Goal: Navigation & Orientation: Find specific page/section

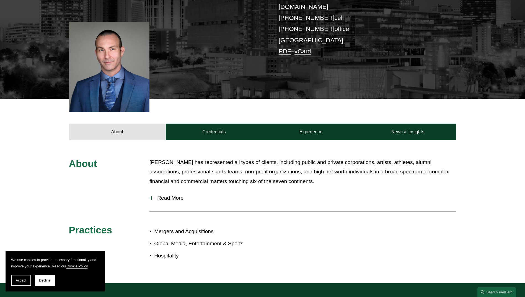
scroll to position [83, 0]
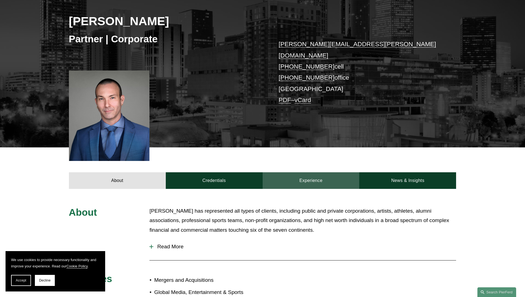
click at [313, 178] on link "Experience" at bounding box center [311, 181] width 97 height 17
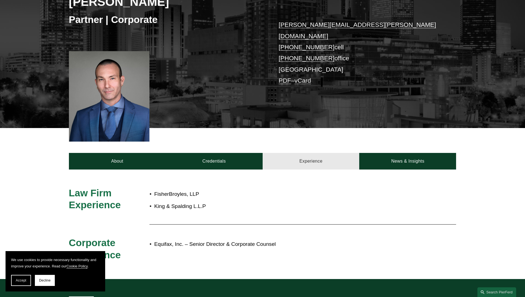
scroll to position [111, 0]
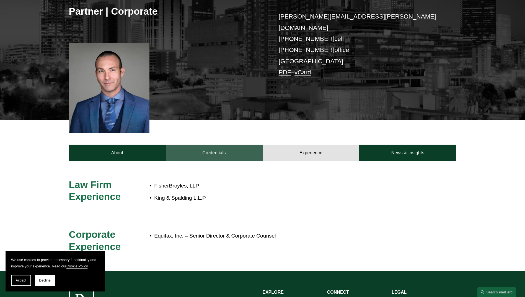
click at [247, 145] on link "Credentials" at bounding box center [214, 153] width 97 height 17
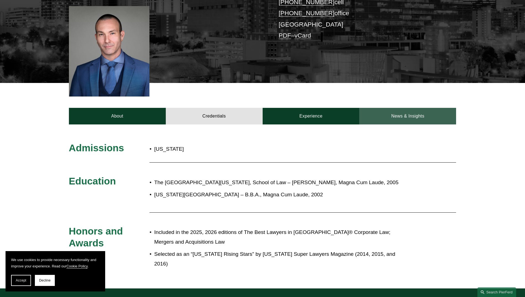
scroll to position [138, 0]
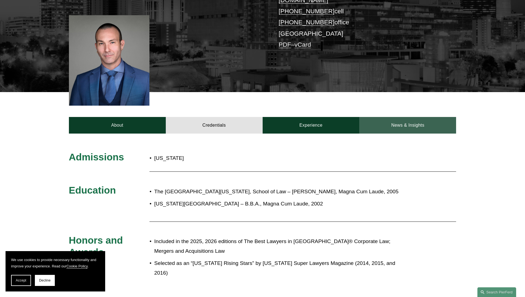
click at [420, 117] on link "News & Insights" at bounding box center [408, 125] width 97 height 17
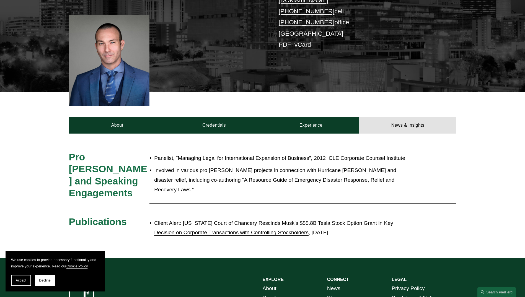
scroll to position [0, 0]
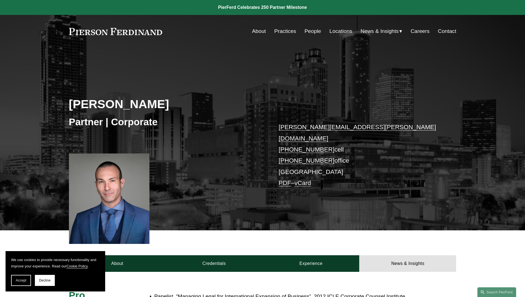
click at [291, 27] on link "Practices" at bounding box center [285, 31] width 22 height 11
